Goal: Obtain resource: Download file/media

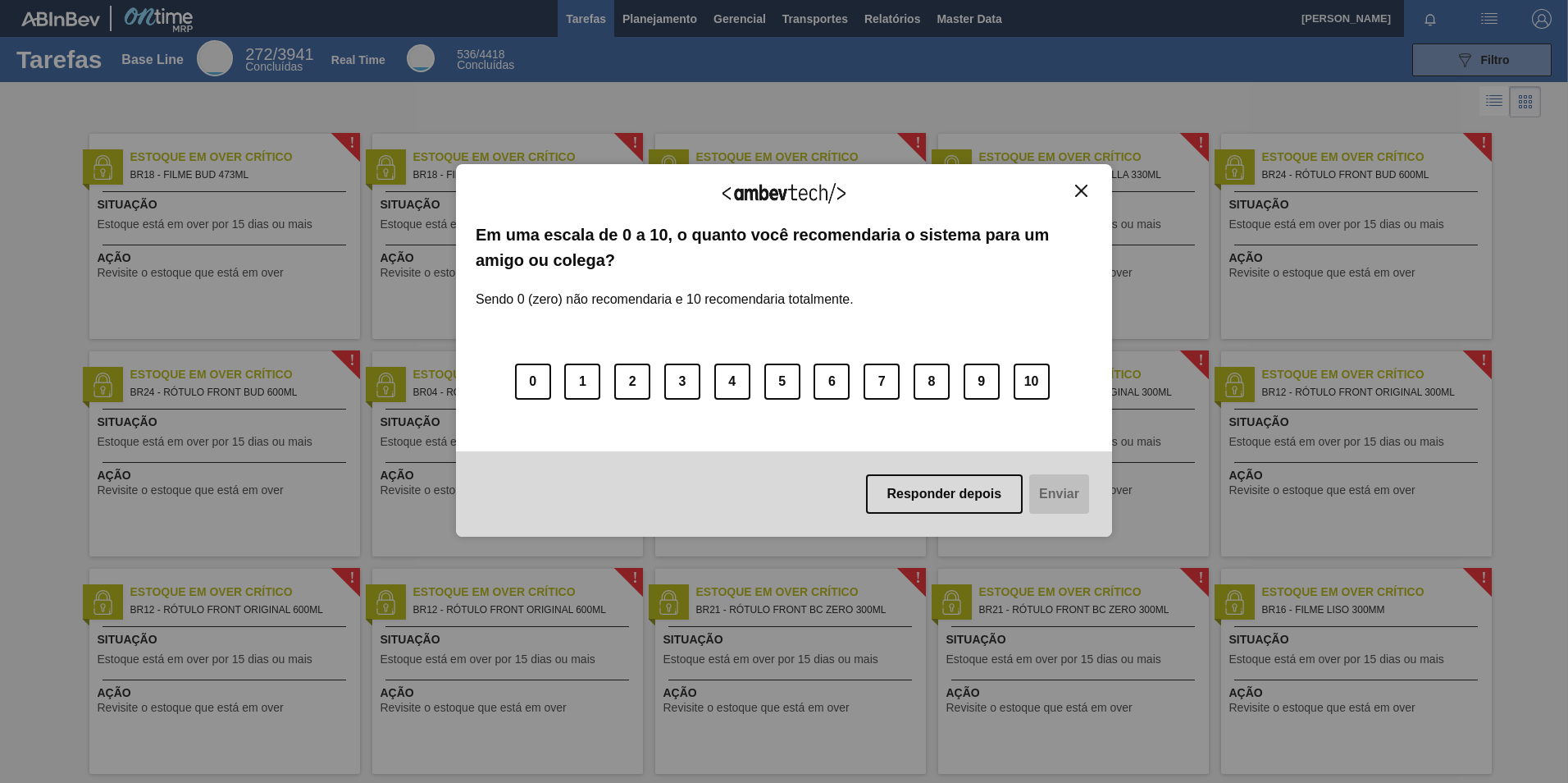
drag, startPoint x: 910, startPoint y: -61, endPoint x: 835, endPoint y: 62, distance: 144.1
click at [837, 62] on div "Agradecemos seu feedback! Em uma escala de 0 a 10, o quanto você recomendaria o…" at bounding box center [784, 350] width 656 height 737
click at [894, 22] on div "Agradecemos seu feedback! Em uma escala de 0 a 10, o quanto você recomendaria o…" at bounding box center [784, 350] width 656 height 737
click at [1089, 196] on button "Close" at bounding box center [1082, 191] width 22 height 14
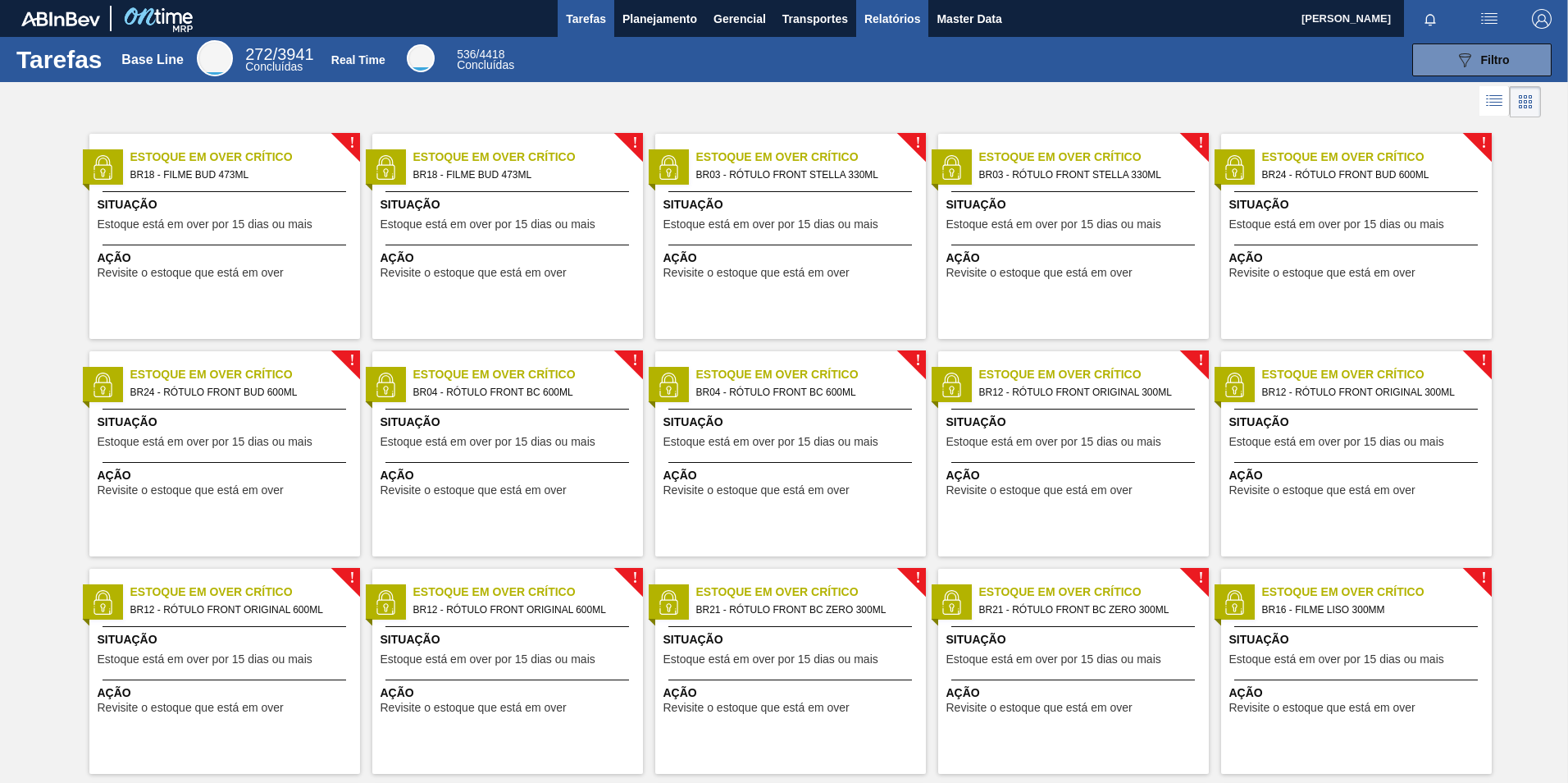
click at [900, 25] on span "Relatórios" at bounding box center [893, 19] width 56 height 20
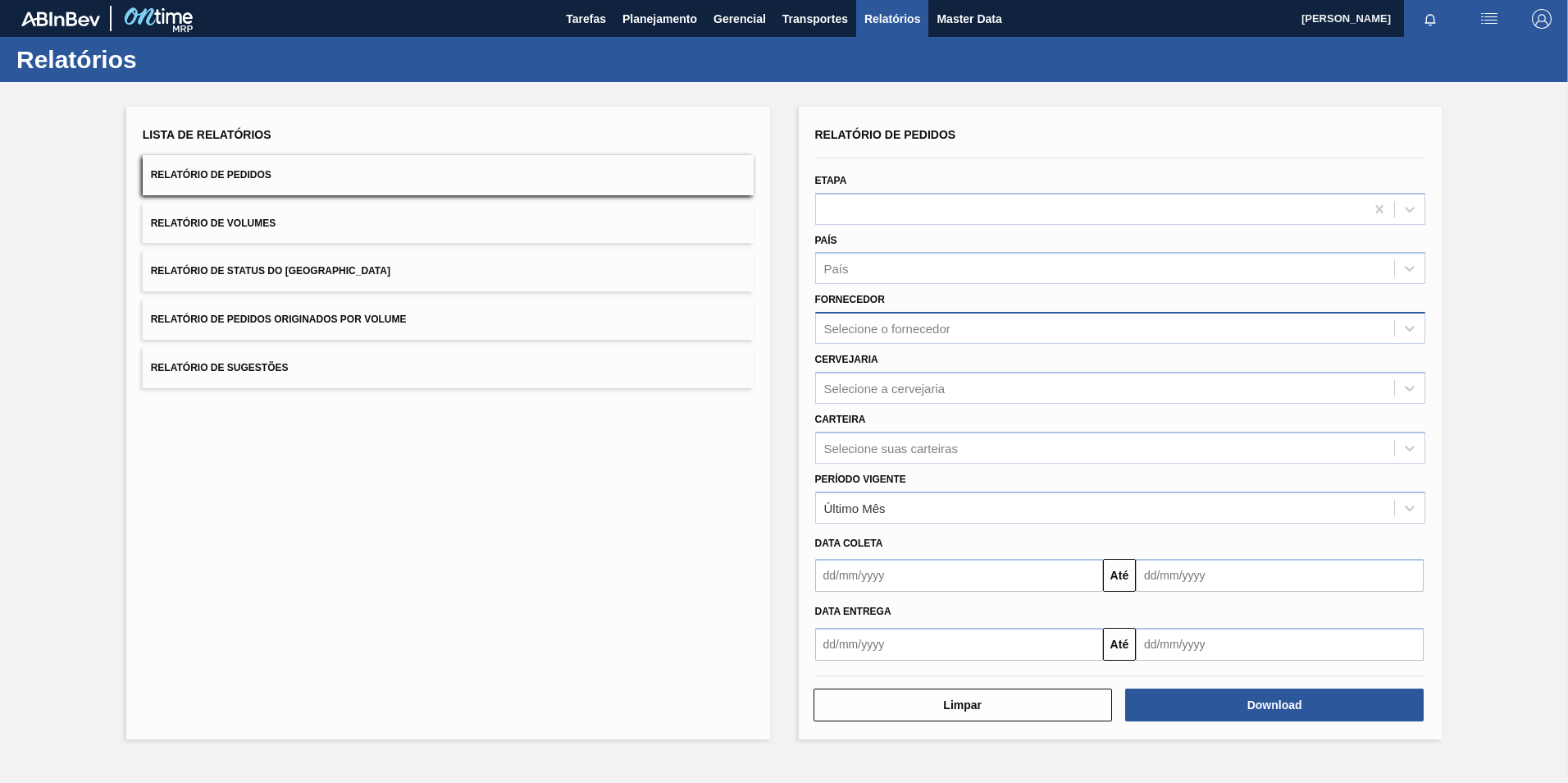
click at [886, 322] on div "Selecione o fornecedor" at bounding box center [887, 328] width 126 height 14
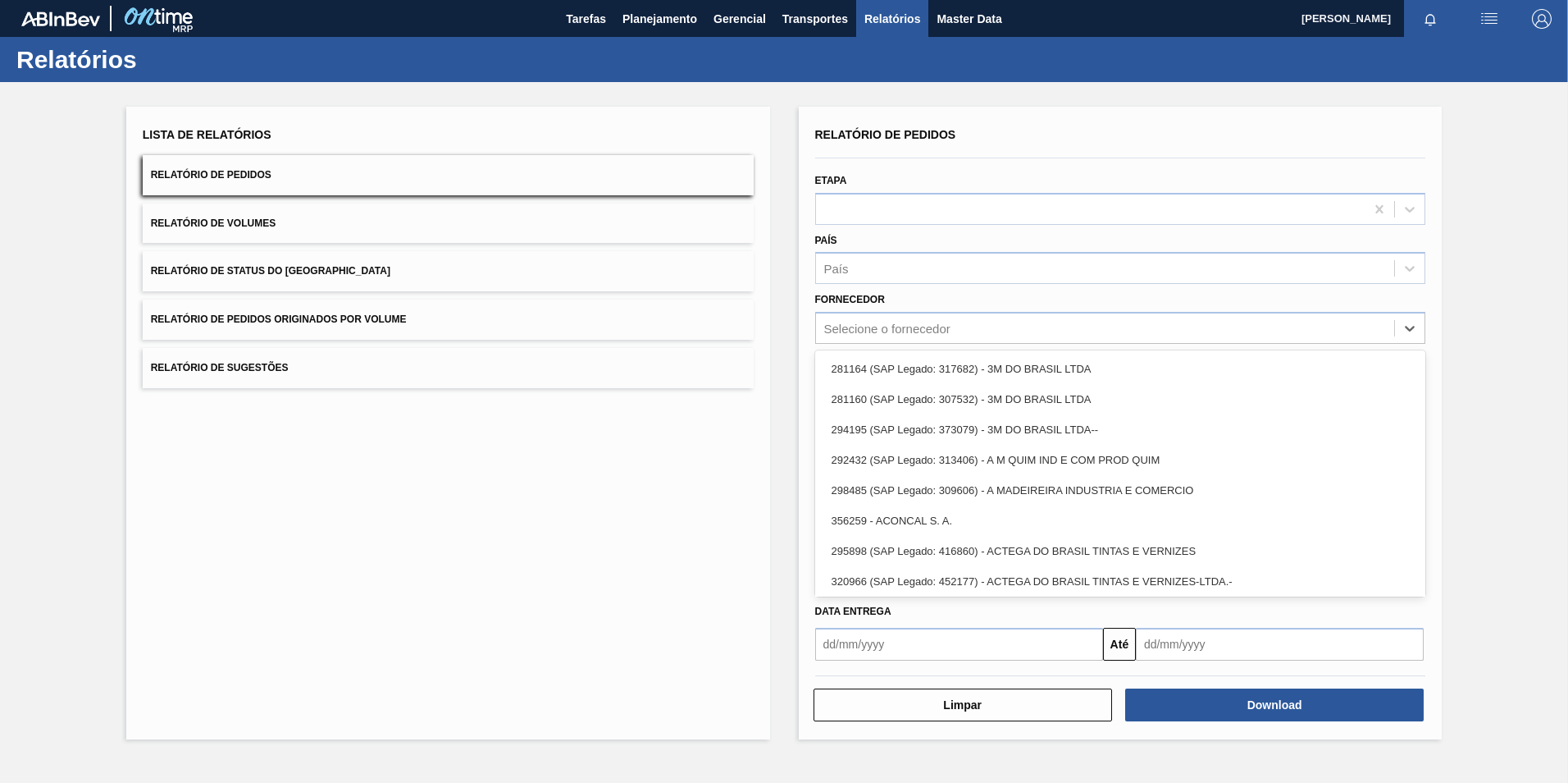
paste input "307331"
type input "307331"
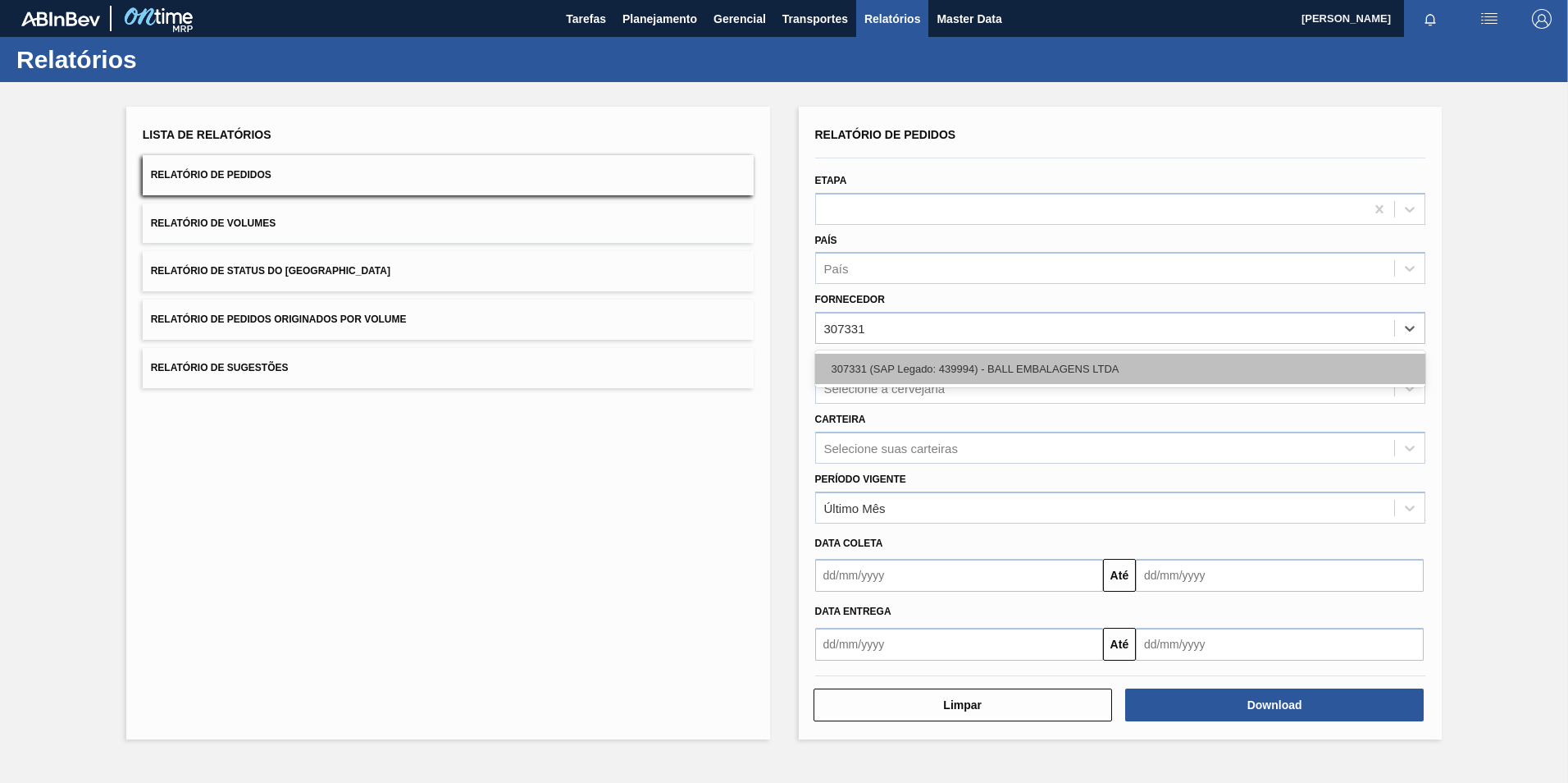
click at [895, 368] on div "307331 (SAP Legado: 439994) - BALL EMBALAGENS LTDA" at bounding box center [1121, 369] width 611 height 31
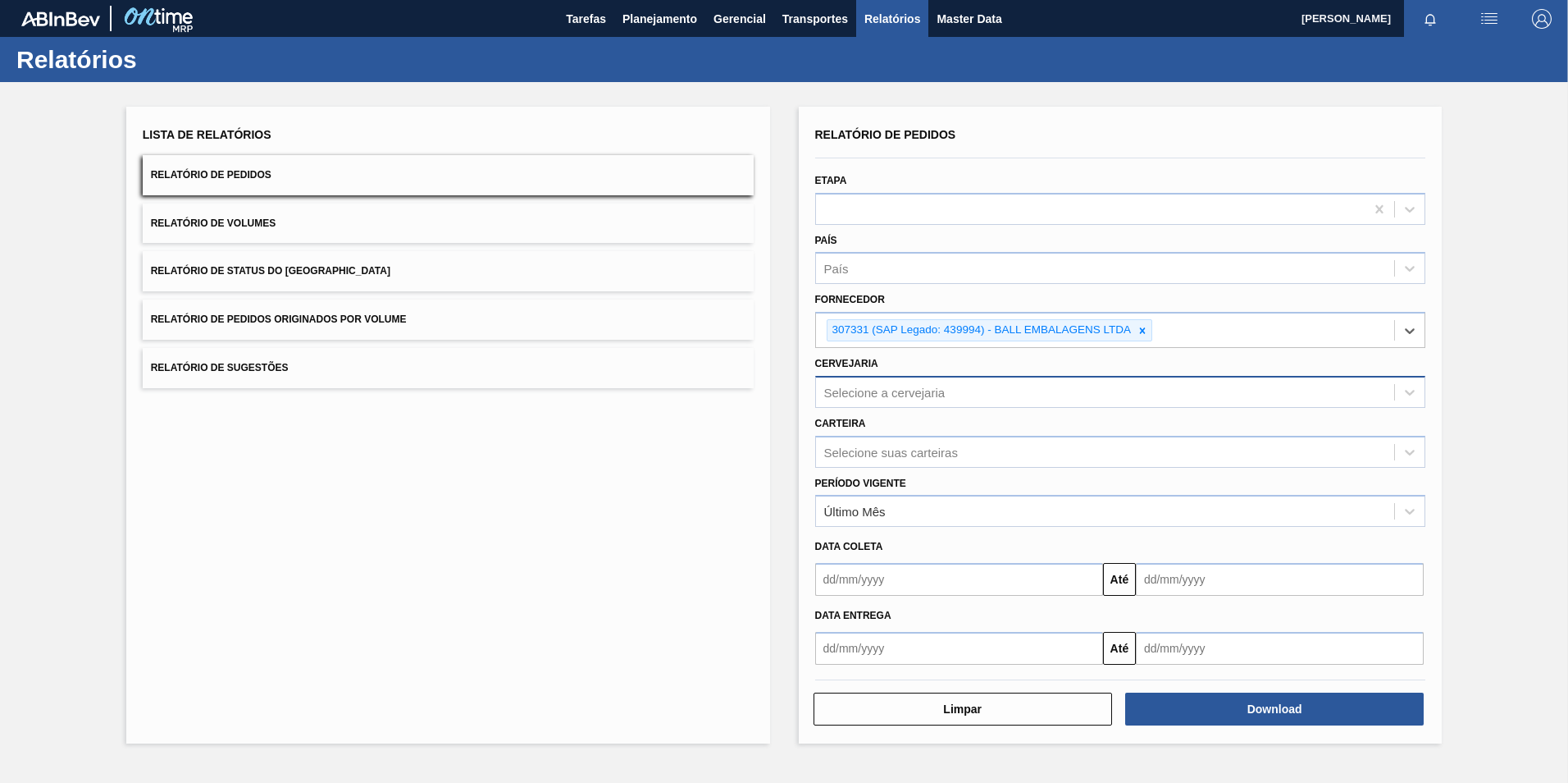
click at [884, 387] on div "Selecione a cervejaria" at bounding box center [885, 392] width 121 height 14
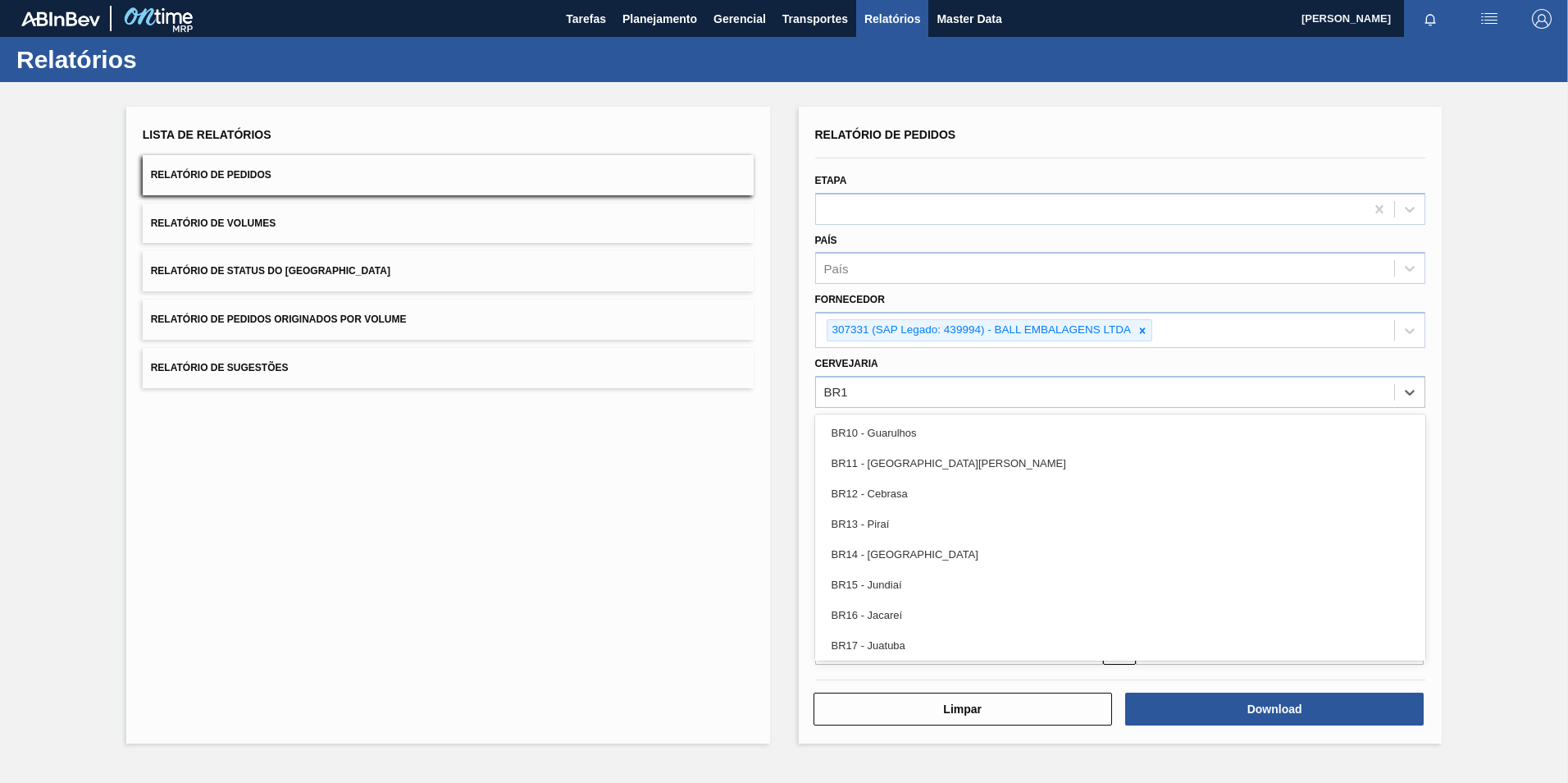
type input "BR13"
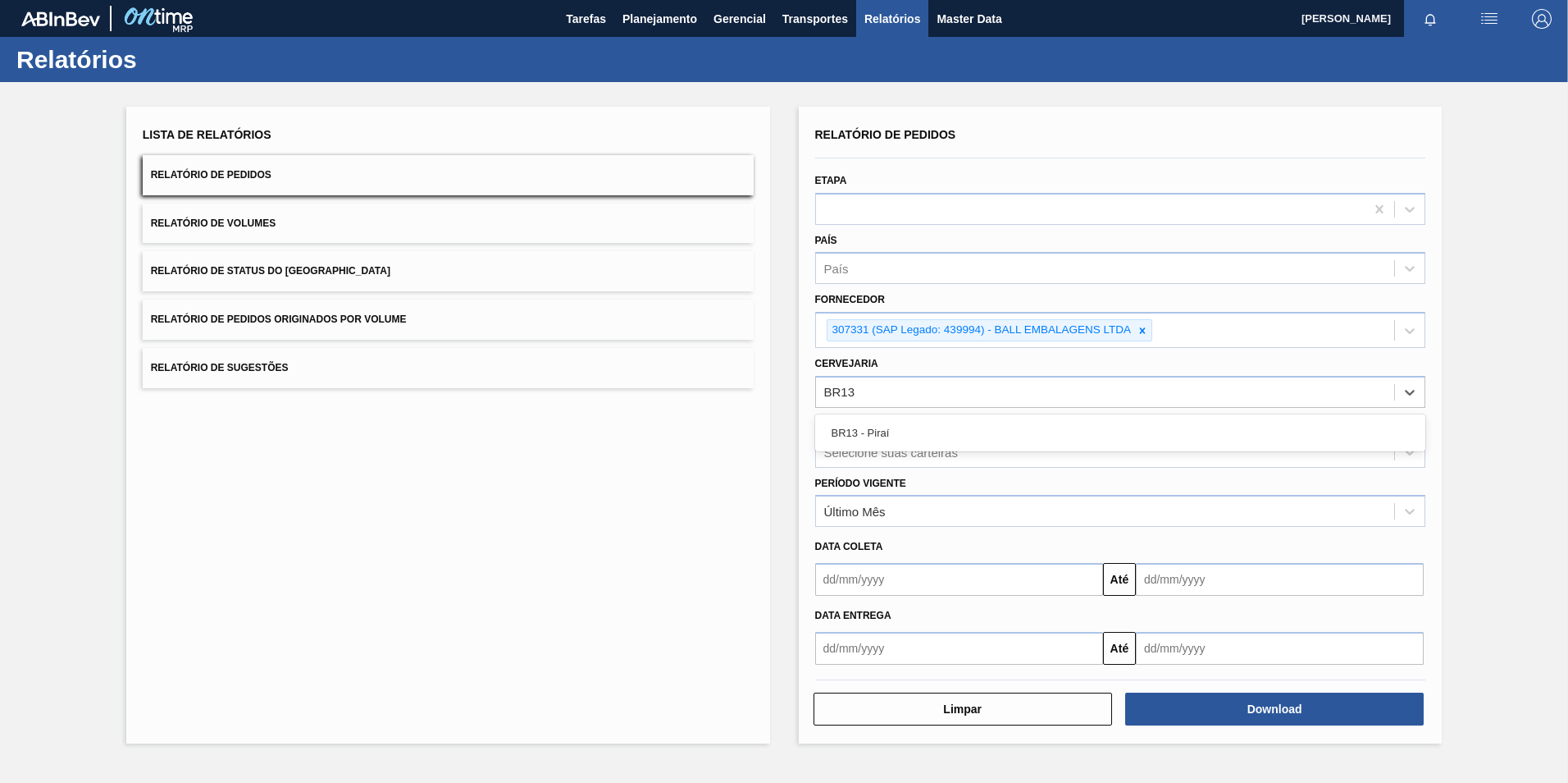
click at [891, 420] on div "BR13 - Piraí" at bounding box center [1121, 433] width 611 height 31
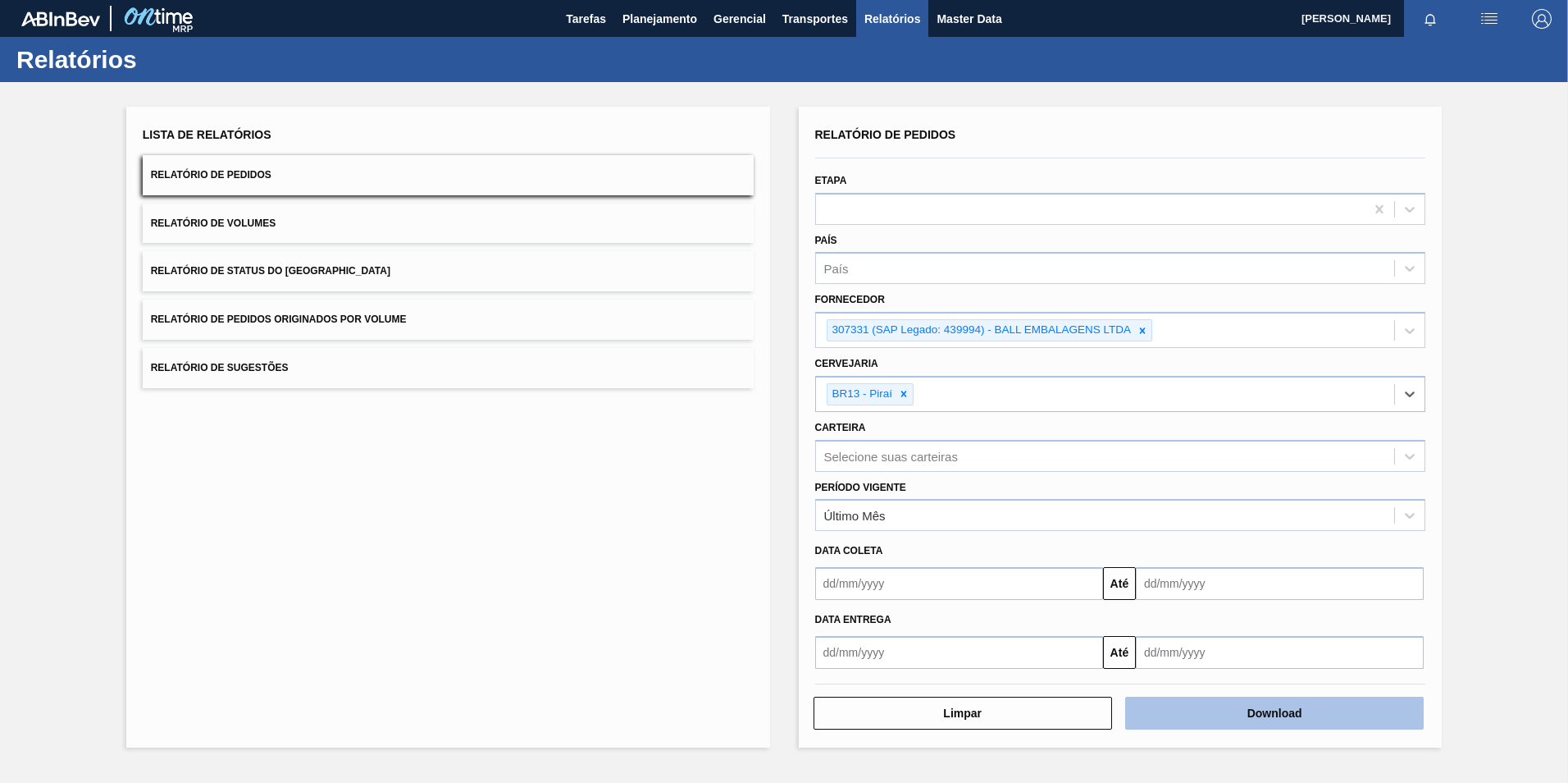
click at [1201, 720] on button "Download" at bounding box center [1275, 712] width 298 height 33
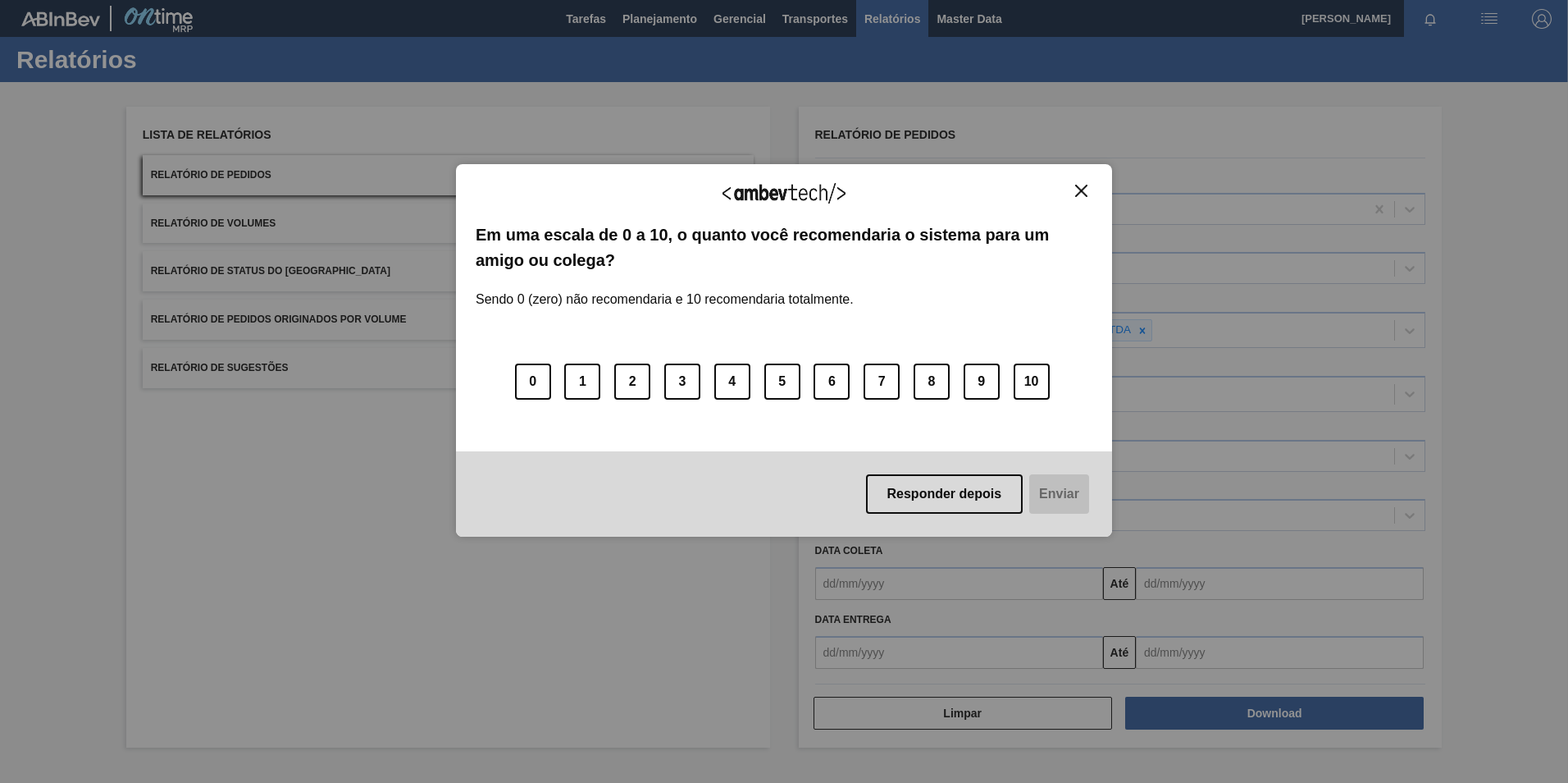
click at [1081, 189] on img "Close" at bounding box center [1082, 191] width 12 height 12
